Goal: Task Accomplishment & Management: Manage account settings

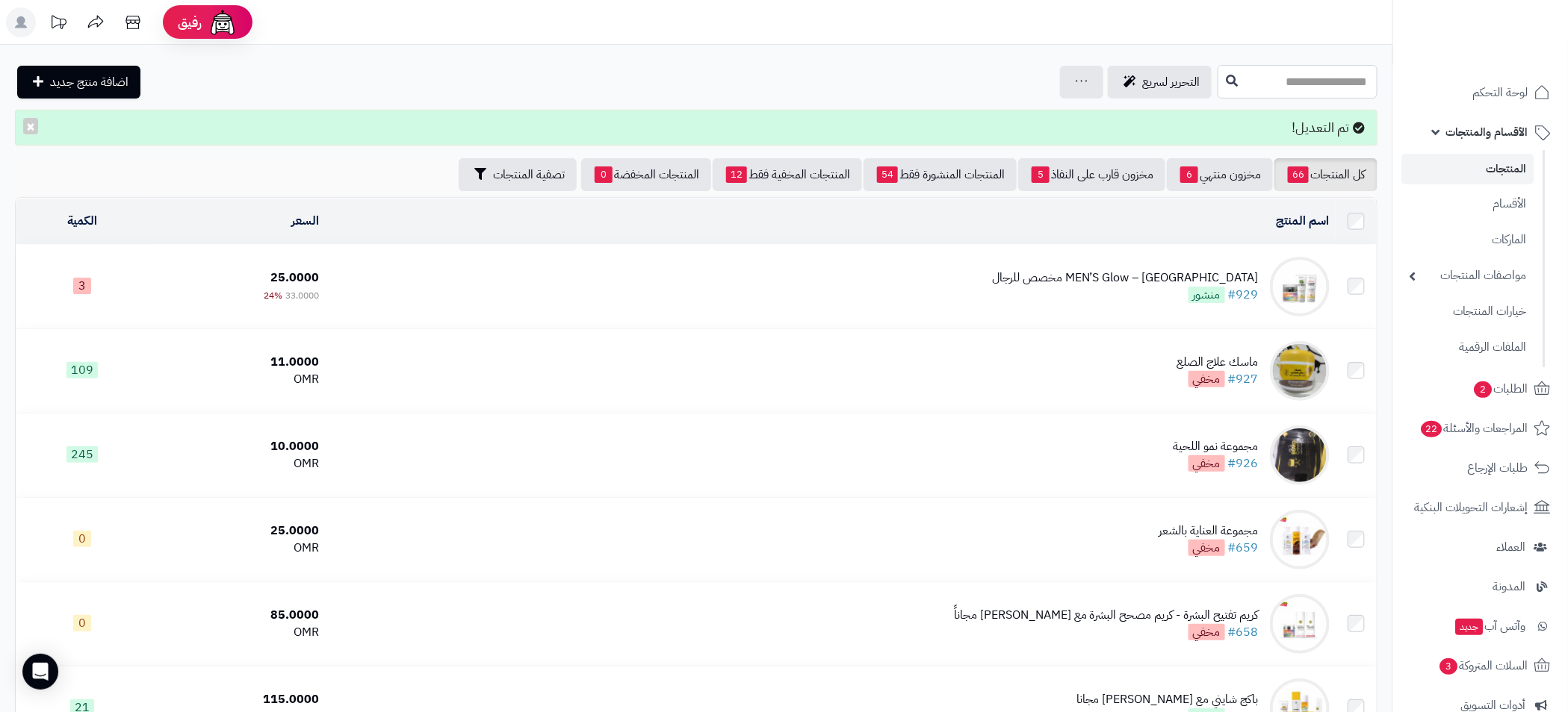
click at [1305, 81] on input "text" at bounding box center [1298, 81] width 160 height 34
type input "****"
click at [1466, 140] on span "الأقسام والمنتجات" at bounding box center [1487, 132] width 82 height 21
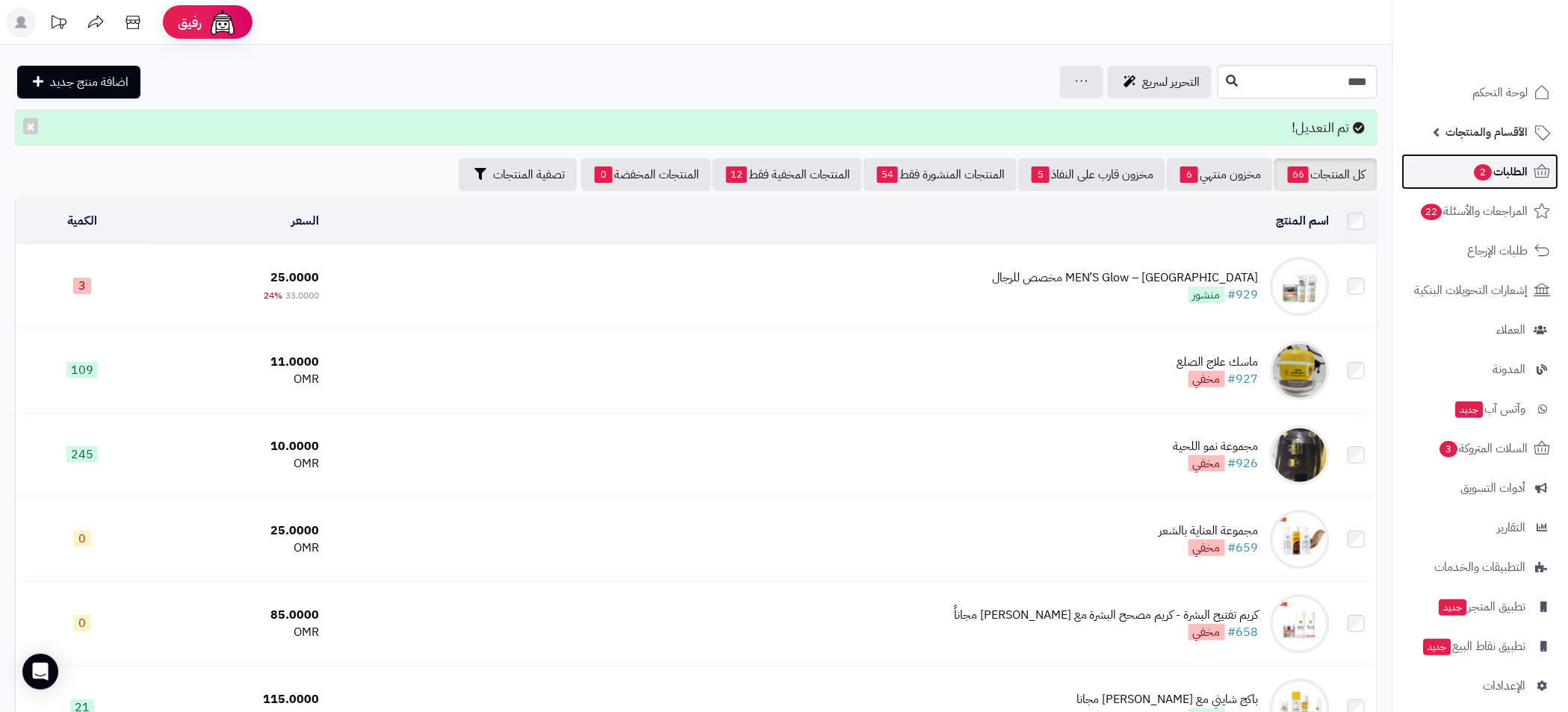
click at [1509, 174] on span "الطلبات 2" at bounding box center [1500, 171] width 56 height 21
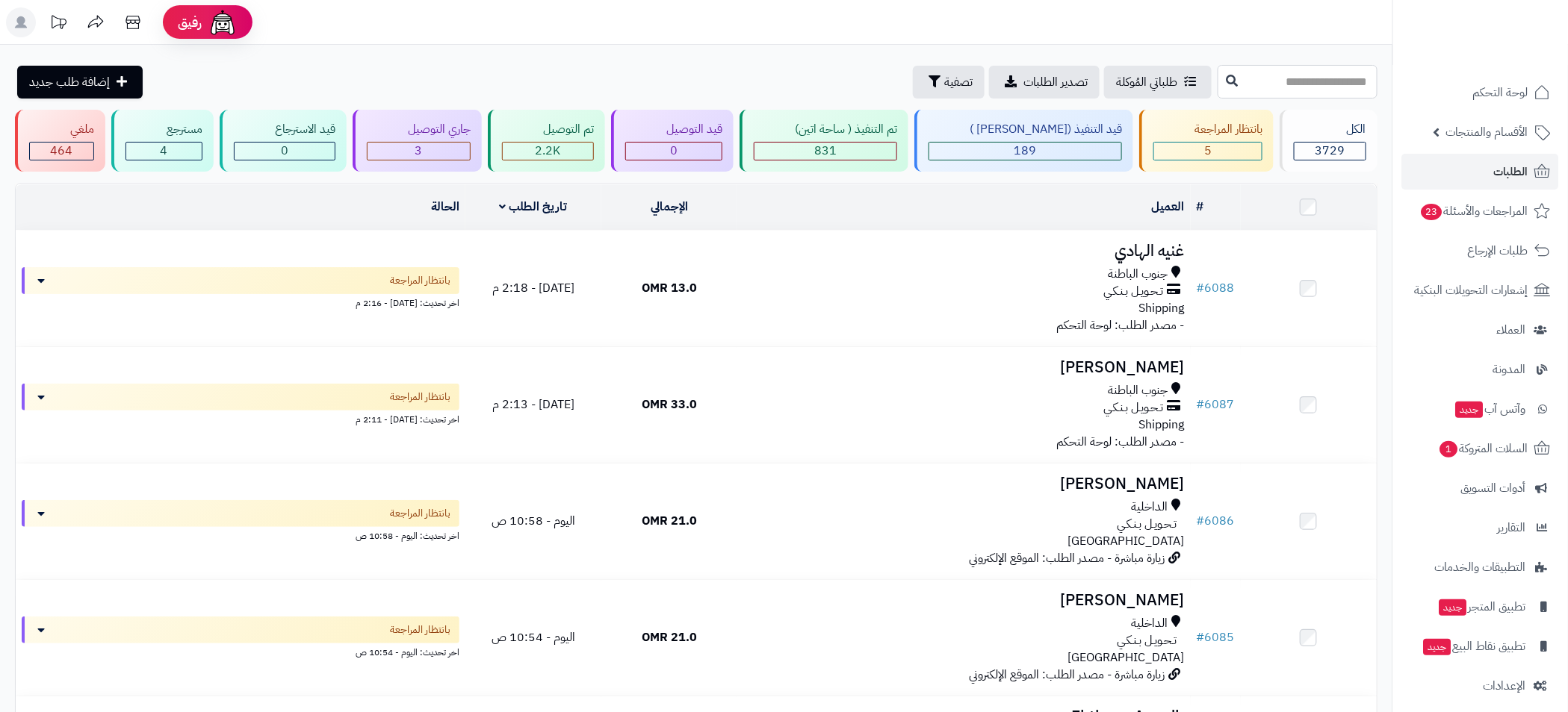
click at [1326, 78] on input "text" at bounding box center [1298, 81] width 160 height 34
type input "****"
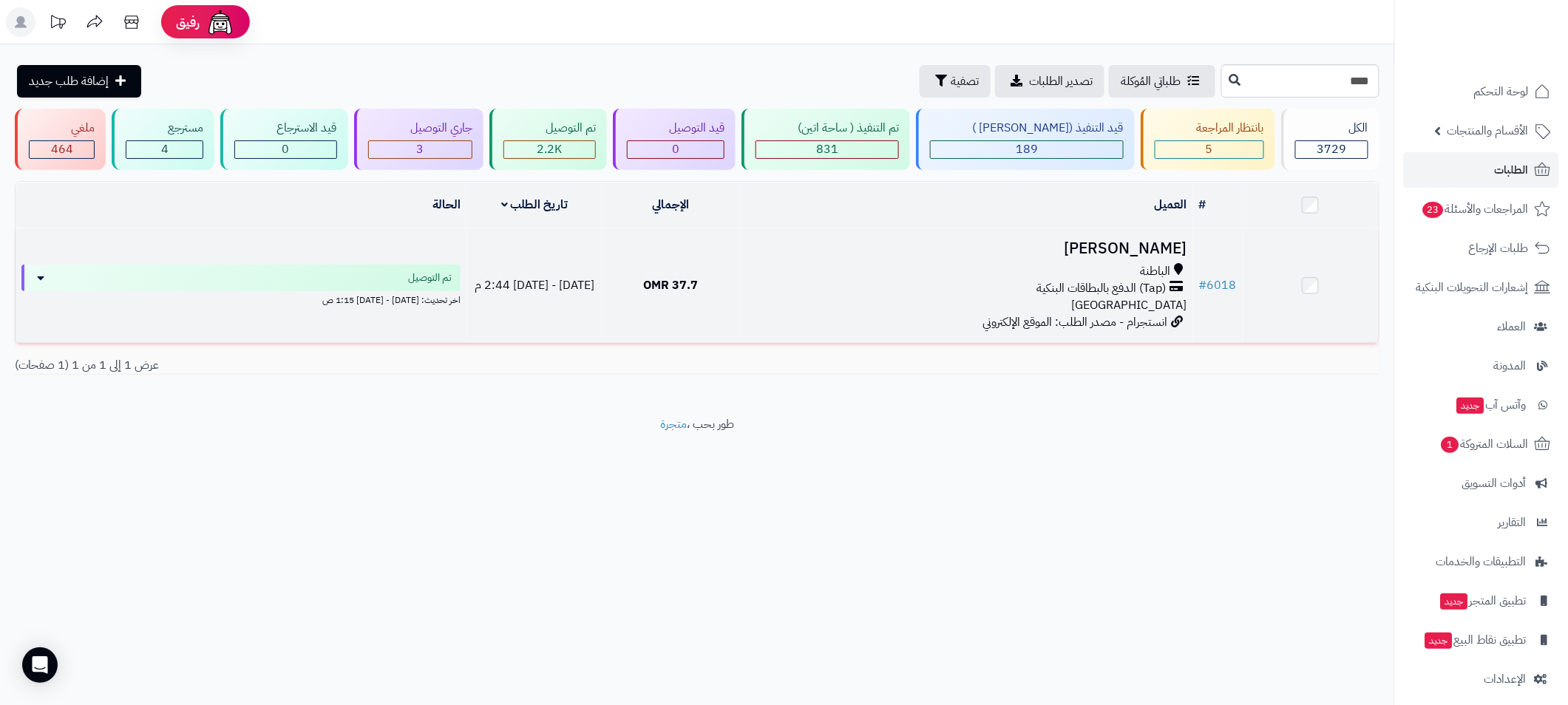
click at [895, 280] on div "(Tap) الدفع بالبطاقات البنكية" at bounding box center [966, 289] width 442 height 17
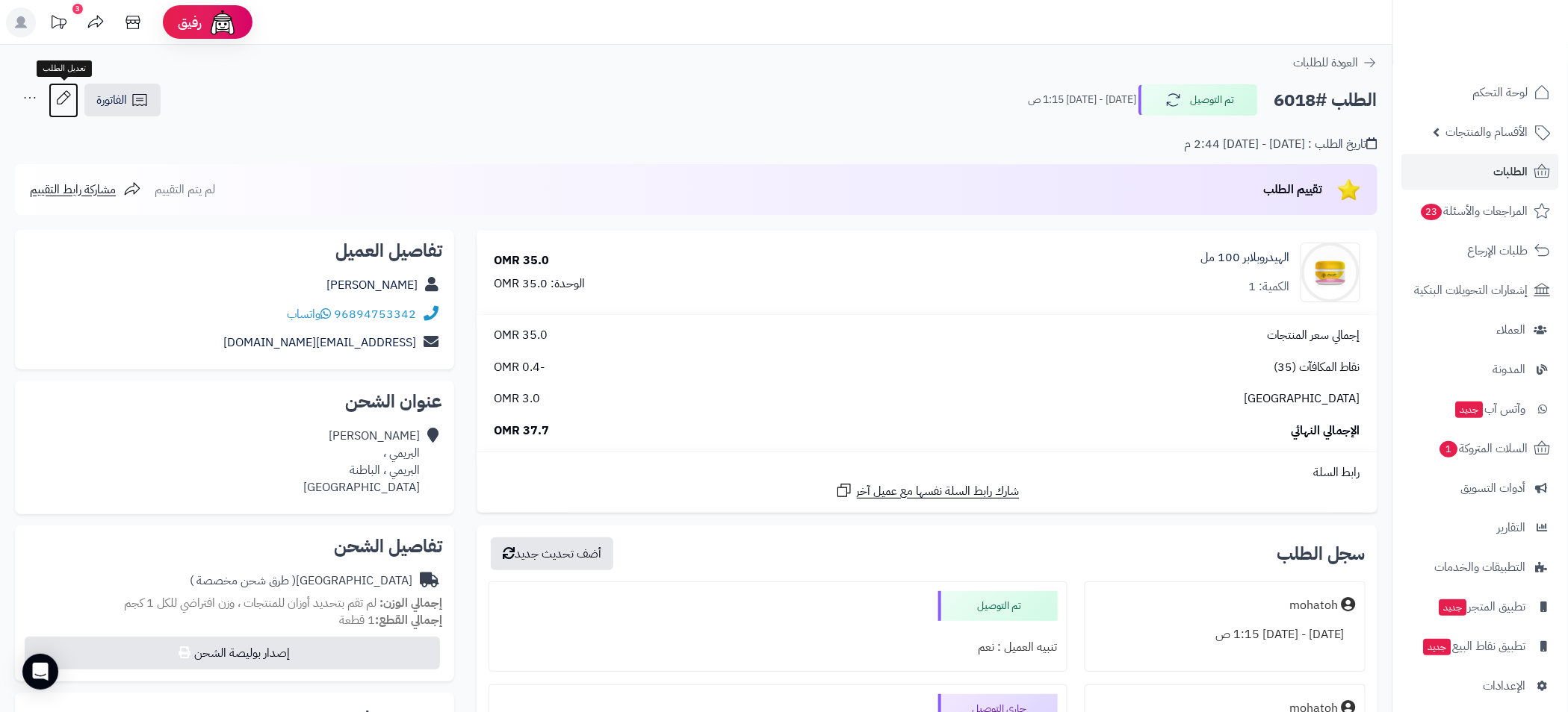
click at [66, 103] on icon at bounding box center [63, 97] width 30 height 30
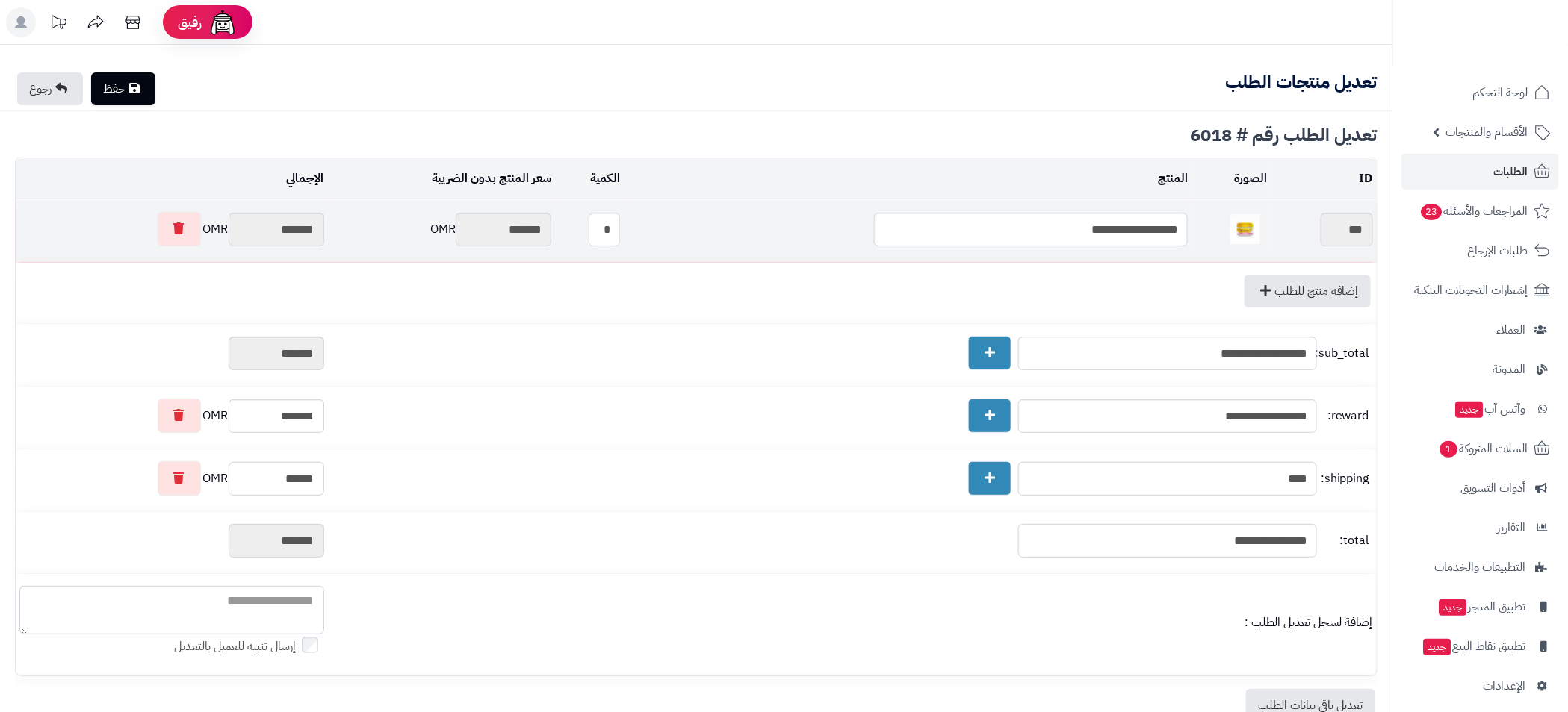
type textarea "**********"
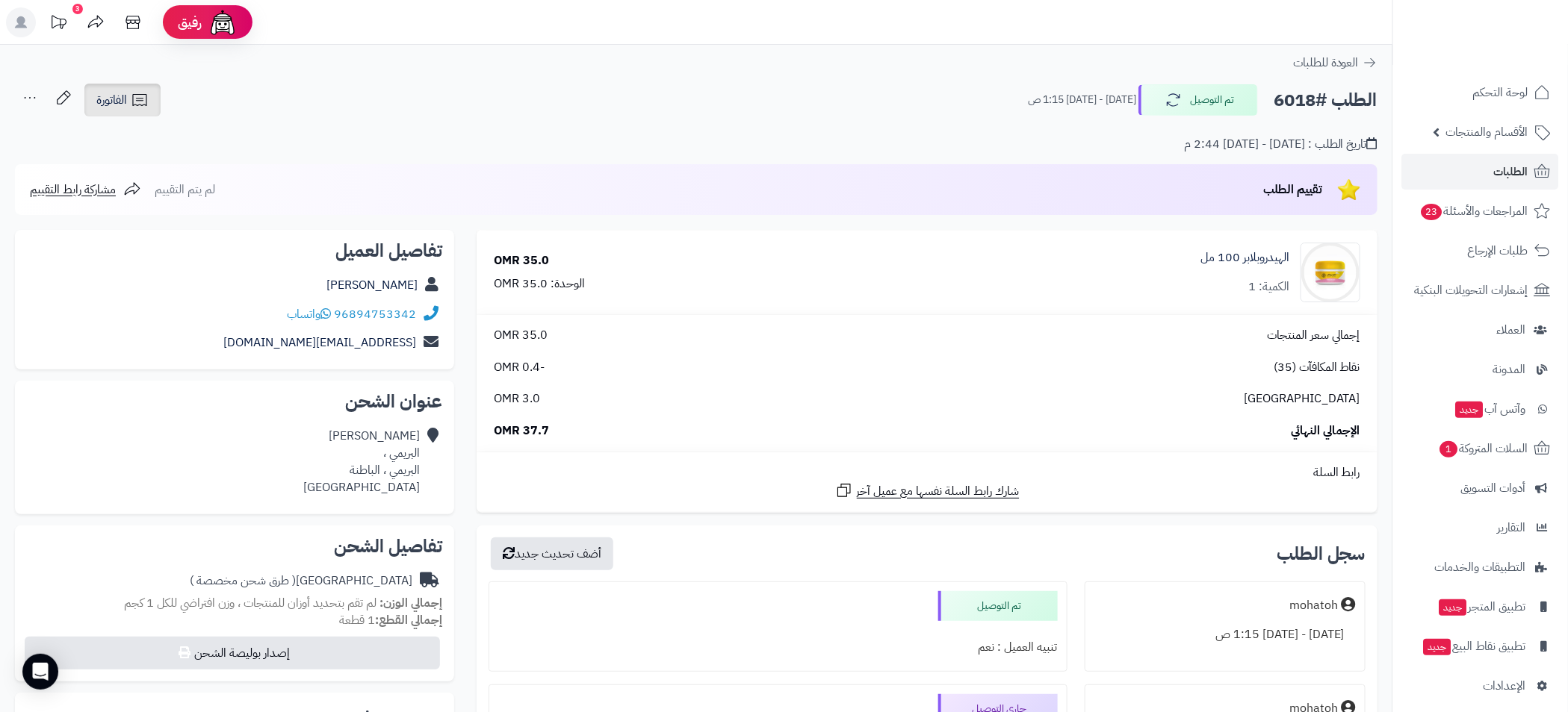
click at [143, 99] on icon at bounding box center [140, 101] width 18 height 18
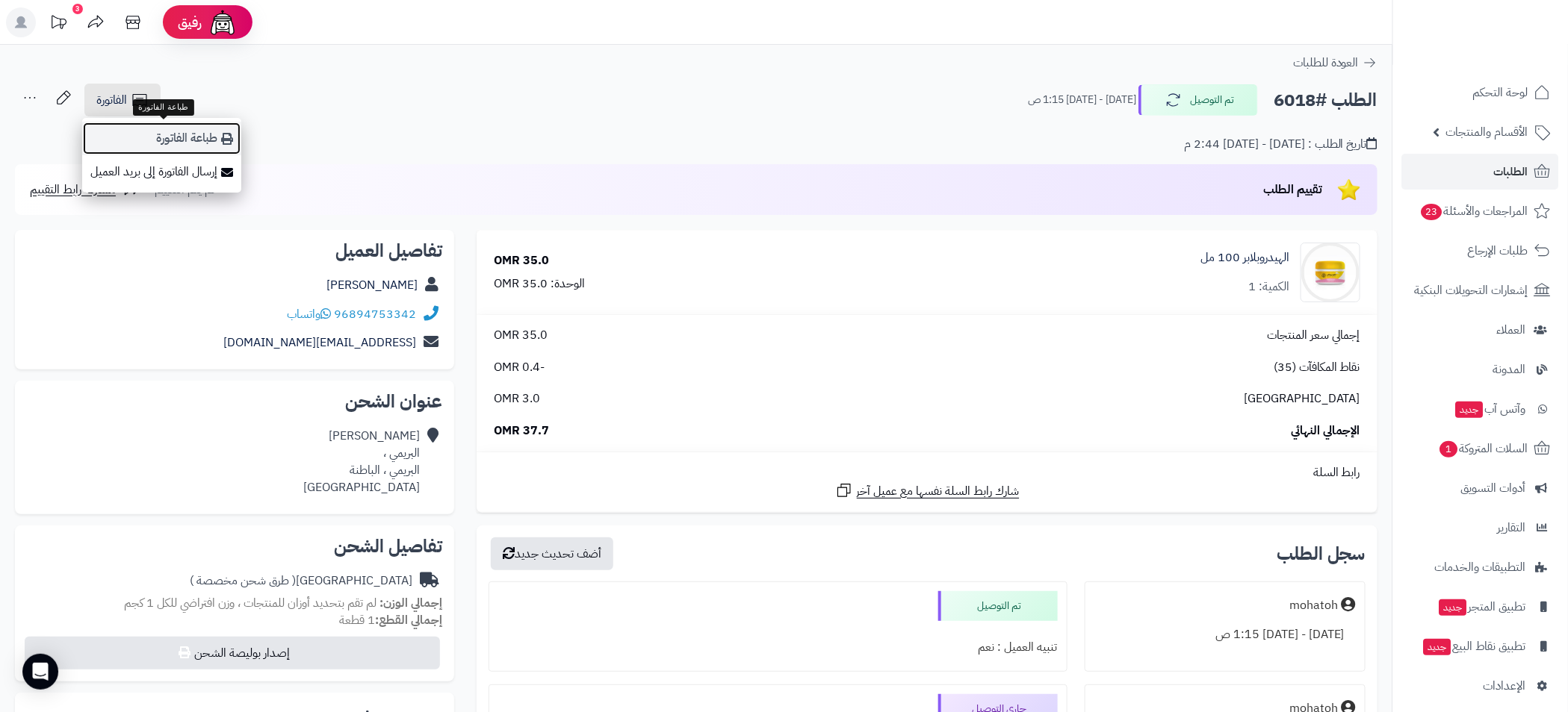
click at [212, 137] on link "طباعة الفاتورة" at bounding box center [162, 139] width 159 height 34
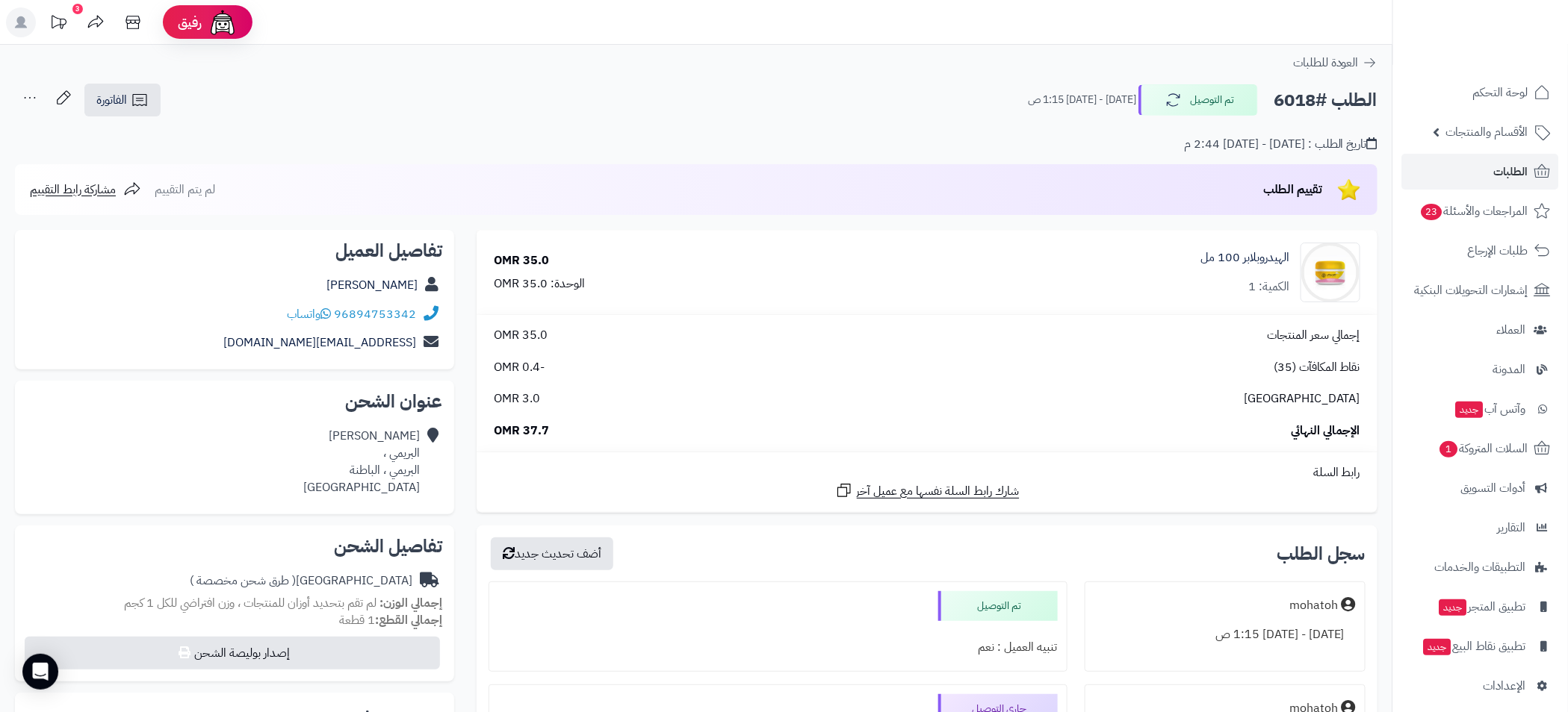
click at [1301, 91] on h2 "الطلب #6018" at bounding box center [1325, 101] width 104 height 30
drag, startPoint x: 1301, startPoint y: 91, endPoint x: 1306, endPoint y: 104, distance: 13.9
click at [1301, 91] on h2 "الطلب #6018" at bounding box center [1325, 101] width 104 height 30
copy h2 "6018"
click at [1509, 172] on span "الطلبات" at bounding box center [1511, 171] width 34 height 21
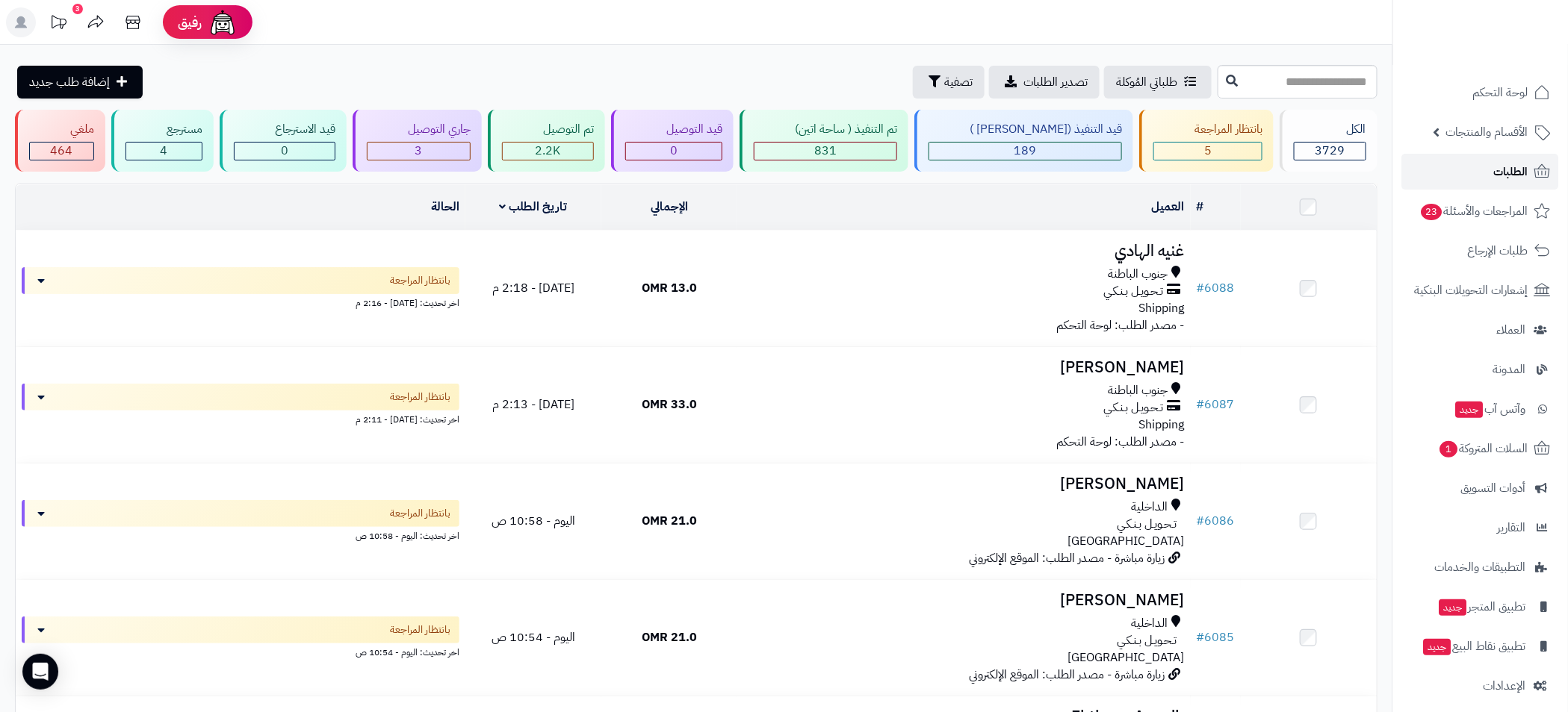
click at [1499, 170] on span "الطلبات" at bounding box center [1511, 171] width 34 height 21
click at [1486, 250] on span "طلبات الإرجاع" at bounding box center [1498, 251] width 59 height 21
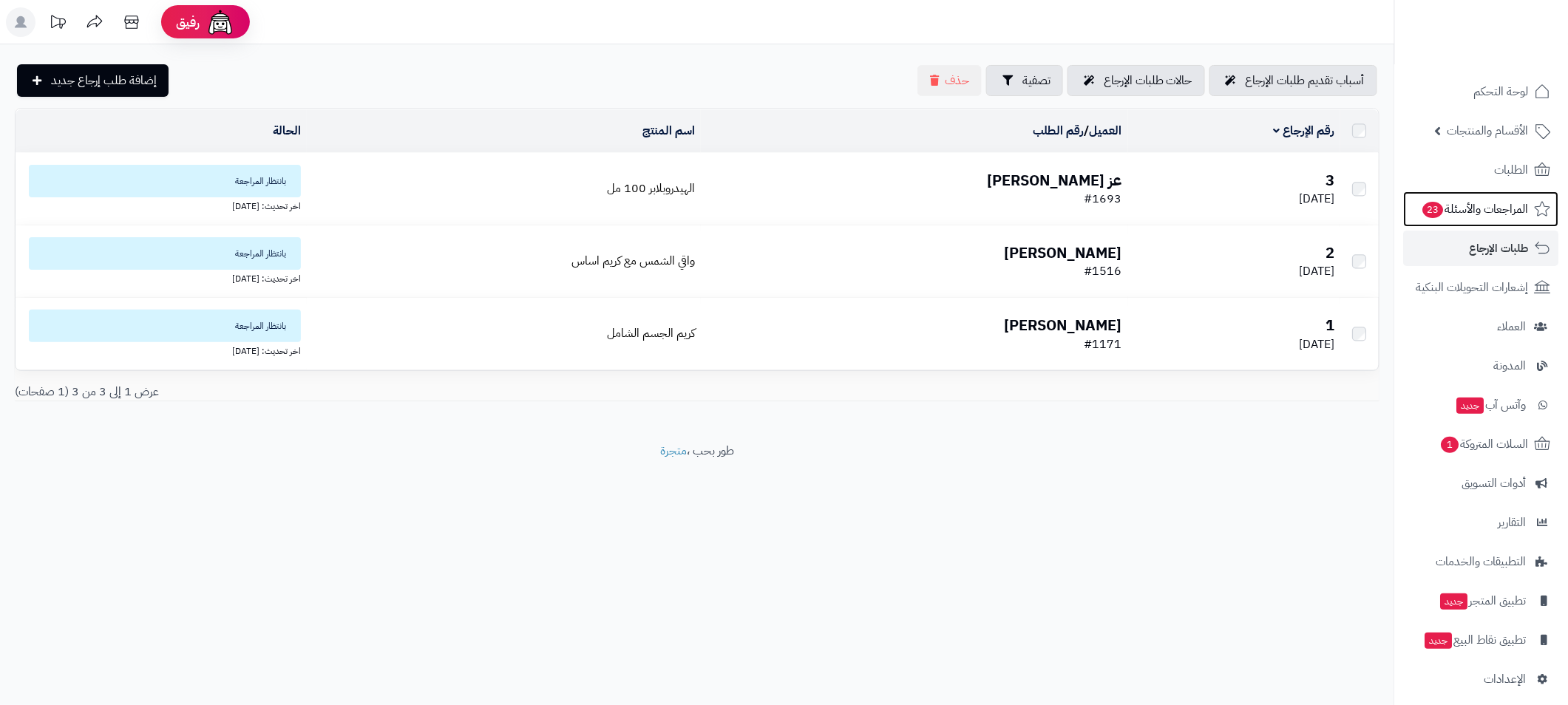
click at [1468, 218] on span "المراجعات والأسئلة 23" at bounding box center [1475, 209] width 107 height 20
